Goal: Navigation & Orientation: Find specific page/section

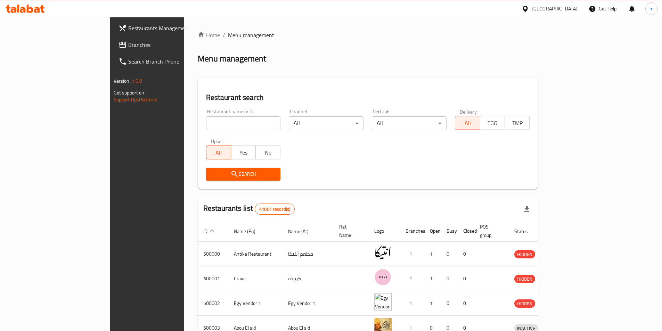
click at [289, 109] on div "Channel All ​" at bounding box center [326, 119] width 75 height 21
click at [395, 112] on div "Verticals All ​" at bounding box center [409, 119] width 75 height 21
click at [360, 88] on div "Restaurant search Restaurant name or ID Restaurant name or ID Channel All ​ Ver…" at bounding box center [368, 133] width 341 height 111
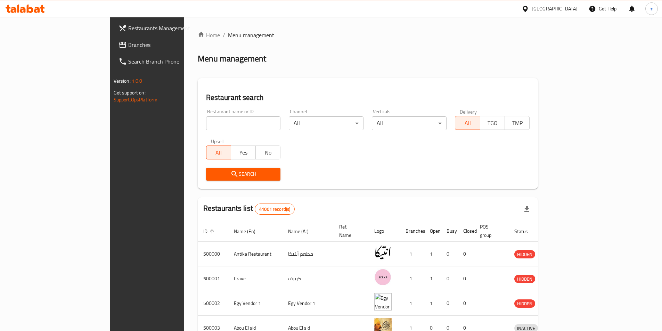
click at [566, 10] on div "[GEOGRAPHIC_DATA]" at bounding box center [555, 9] width 46 height 8
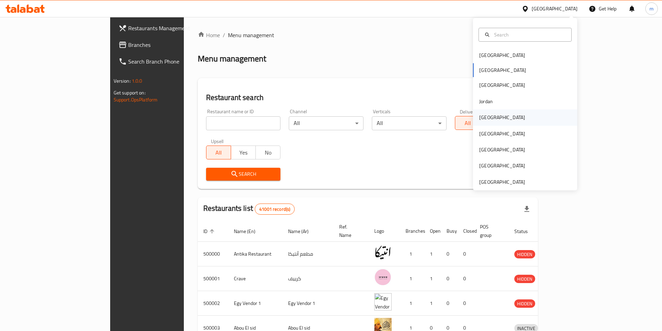
click at [495, 116] on div "[GEOGRAPHIC_DATA]" at bounding box center [525, 117] width 104 height 16
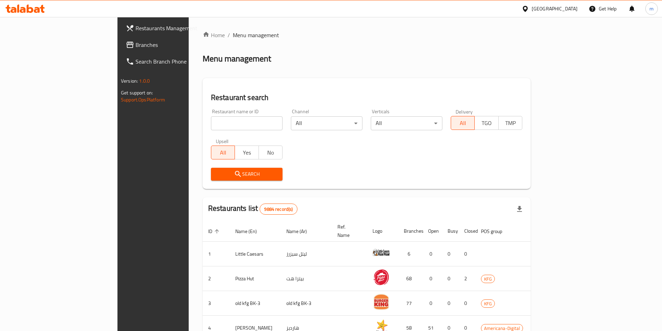
click at [569, 0] on div "Kuwait Get Help m" at bounding box center [331, 8] width 662 height 17
click at [569, 5] on div "[GEOGRAPHIC_DATA]" at bounding box center [555, 9] width 46 height 8
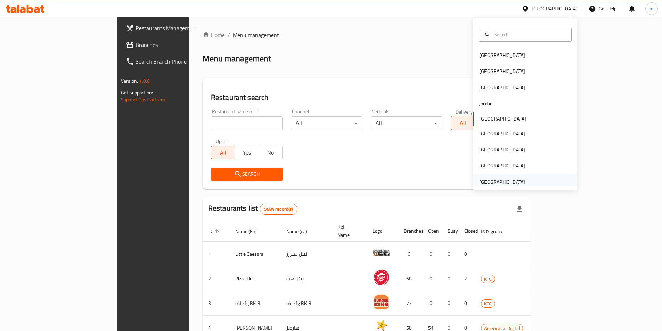
click at [515, 179] on div "[GEOGRAPHIC_DATA]" at bounding box center [502, 182] width 46 height 8
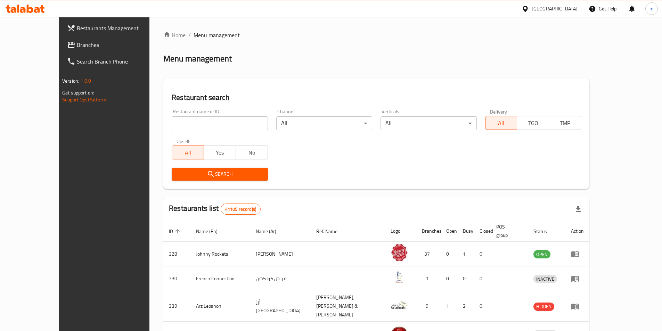
click at [77, 28] on span "Restaurants Management" at bounding box center [120, 28] width 87 height 8
